Goal: Task Accomplishment & Management: Complete application form

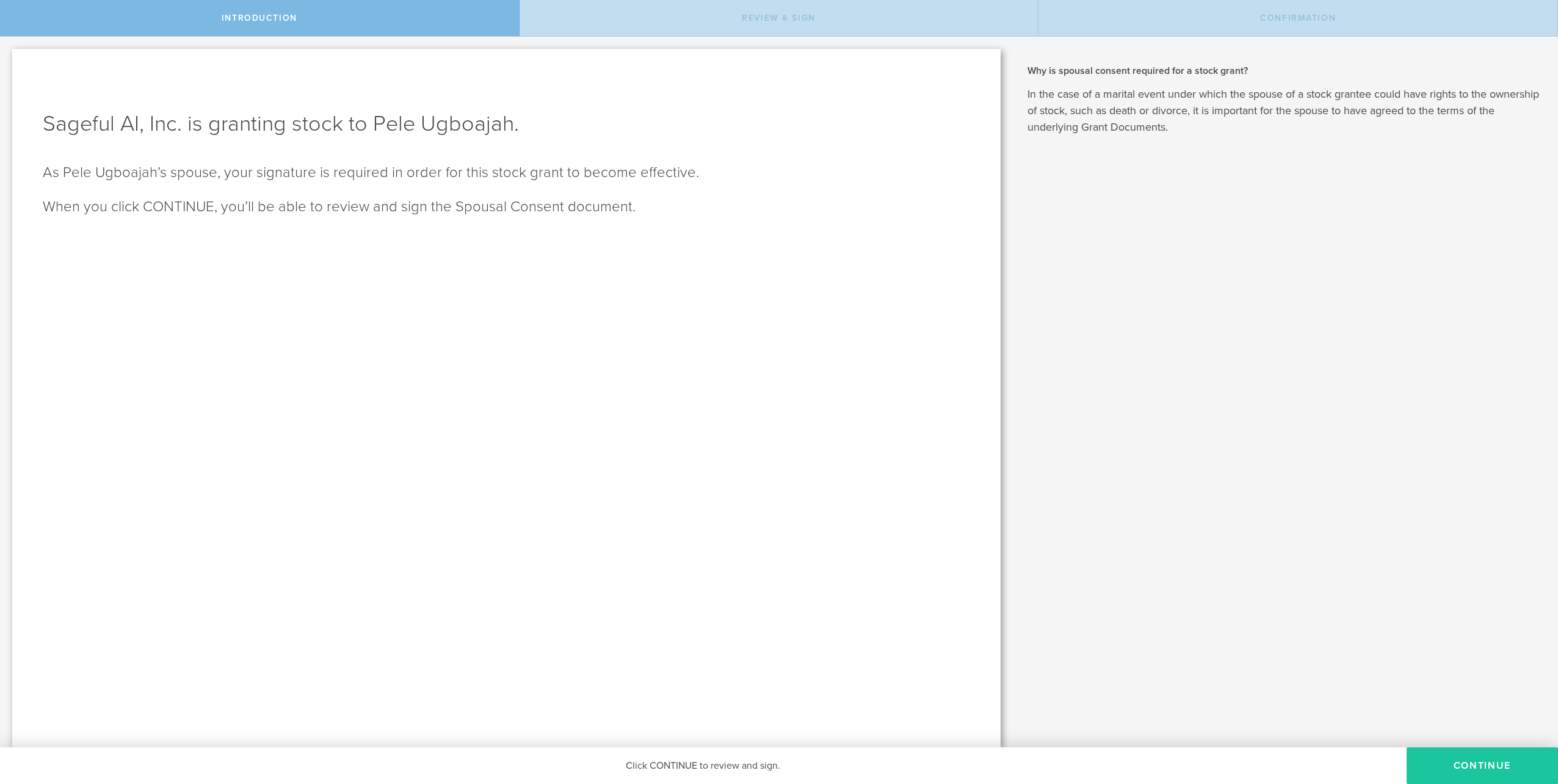
click at [1448, 764] on button "CONTINUE" at bounding box center [1482, 765] width 151 height 36
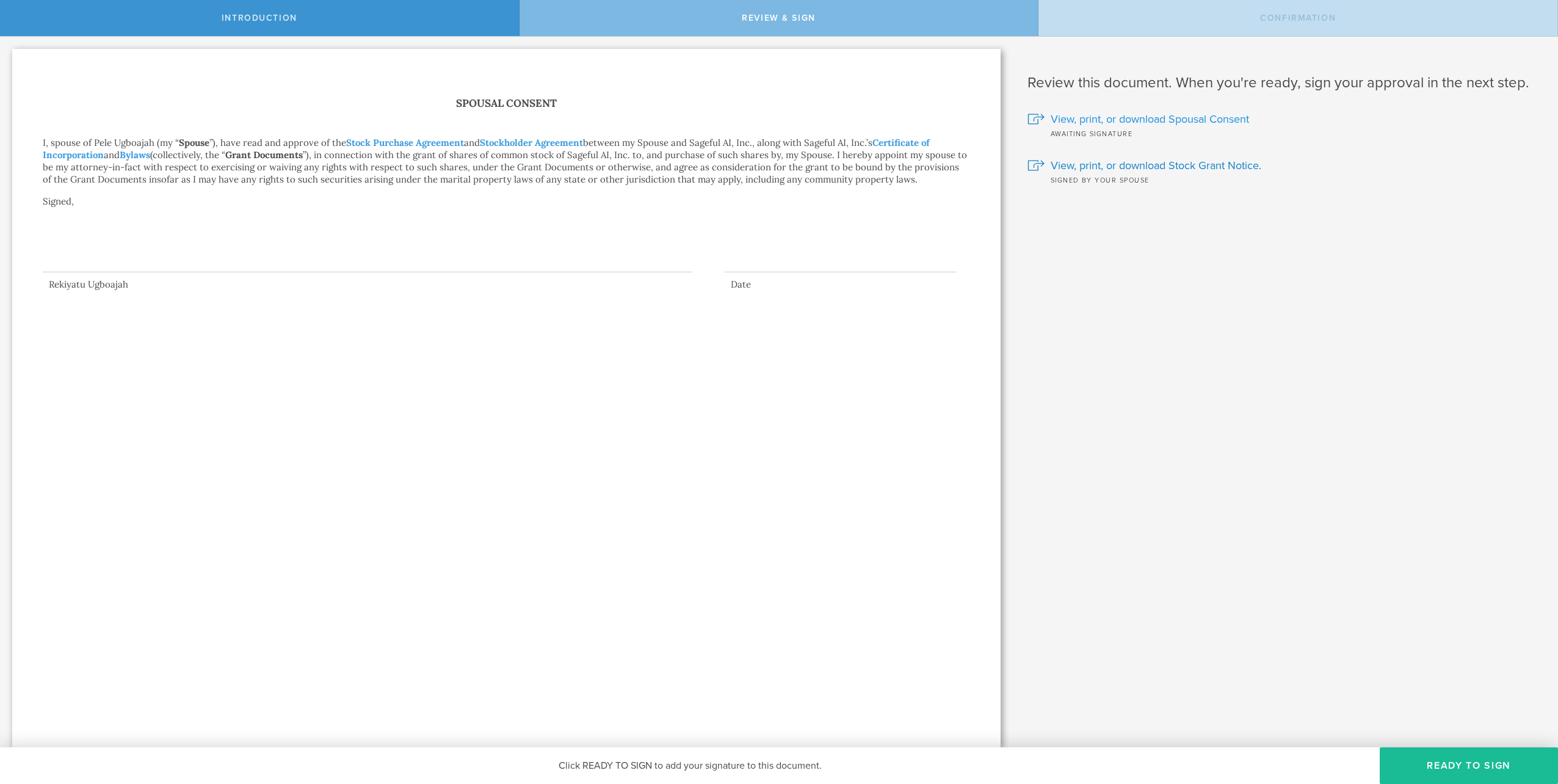
click at [1091, 120] on span "View, print, or download Spousal Consent" at bounding box center [1149, 119] width 198 height 16
click at [83, 257] on div at bounding box center [367, 248] width 649 height 49
drag, startPoint x: 1404, startPoint y: 759, endPoint x: 1397, endPoint y: 761, distance: 7.3
click at [1397, 761] on button "Ready to Sign" at bounding box center [1468, 765] width 178 height 36
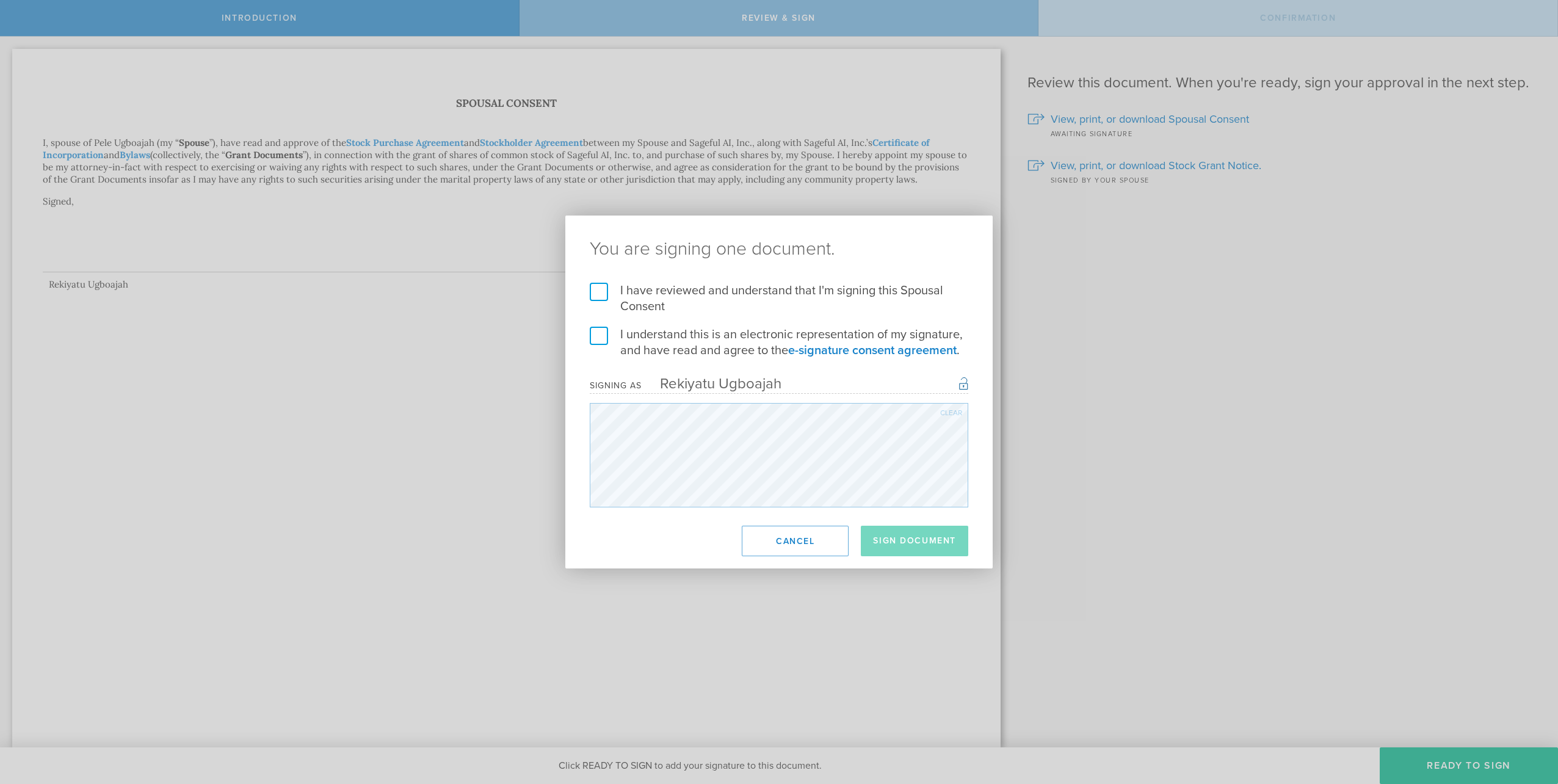
click at [601, 293] on label "I have reviewed and understand that I'm signing this Spousal Consent" at bounding box center [779, 298] width 378 height 32
click at [0, 0] on input "I have reviewed and understand that I'm signing this Spousal Consent" at bounding box center [0, 0] width 0 height 0
click at [597, 337] on label "I understand this is an electronic representation of my signature, and have rea…" at bounding box center [779, 342] width 378 height 32
click at [0, 0] on input "I understand this is an electronic representation of my signature, and have rea…" at bounding box center [0, 0] width 0 height 0
click at [902, 541] on button "Sign Document" at bounding box center [914, 541] width 107 height 31
